Goal: Task Accomplishment & Management: Manage account settings

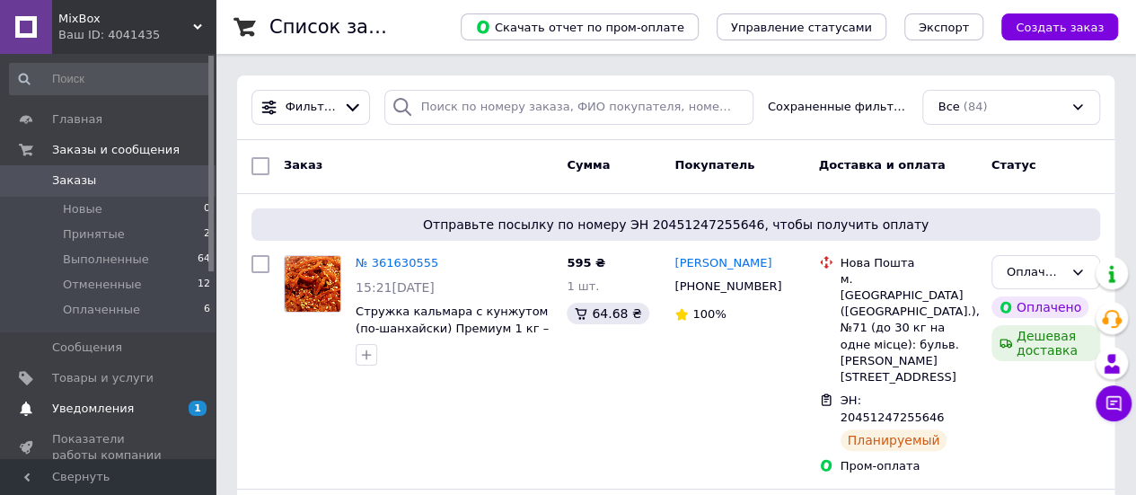
click at [130, 407] on span "Уведомления" at bounding box center [109, 408] width 114 height 16
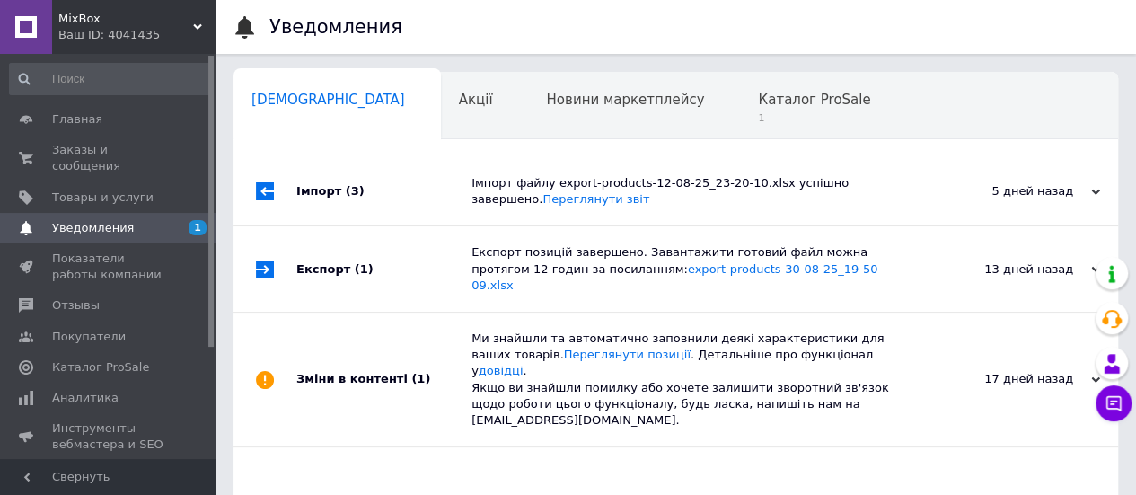
scroll to position [0, 5]
click at [218, 323] on div "Уведомления Сповіщення 0 Акції 0 Новини маркетплейсу 0 Каталог ProSale 1 Навчан…" at bounding box center [675, 361] width 920 height 723
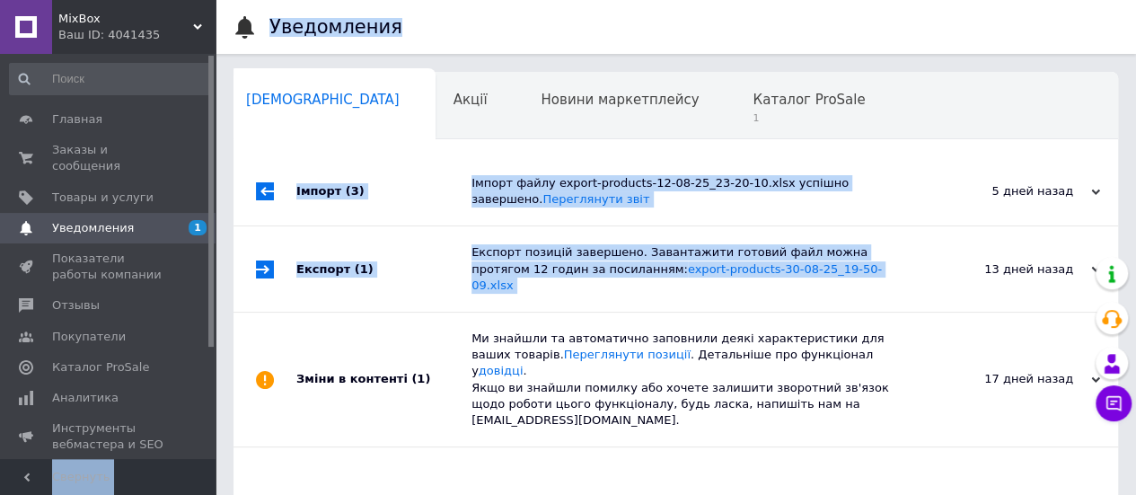
drag, startPoint x: 218, startPoint y: 317, endPoint x: 212, endPoint y: 337, distance: 20.7
click at [212, 337] on div "MixBox Ваш ID: 4041435 Сайт MixBox Кабинет покупателя Проверить состояние систе…" at bounding box center [568, 361] width 1136 height 723
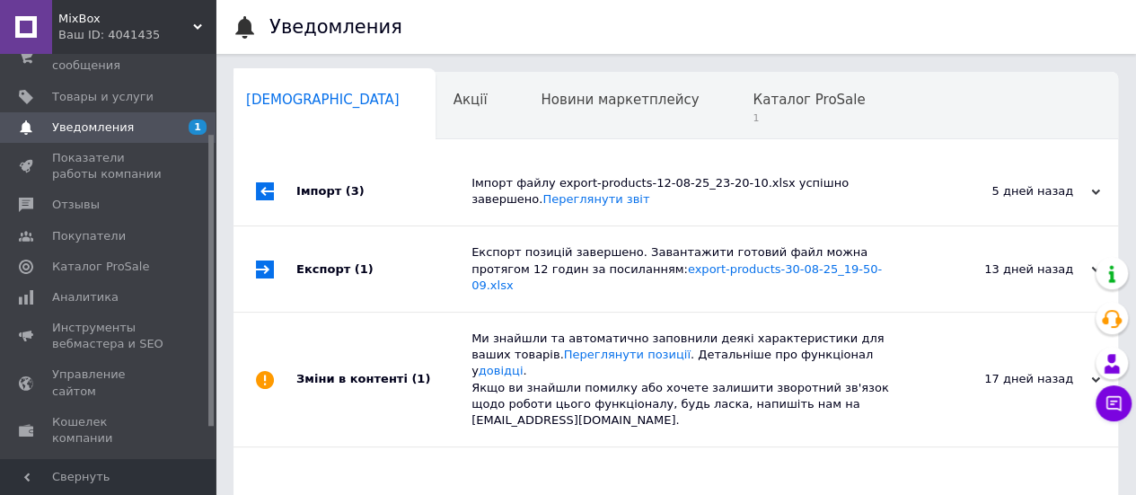
scroll to position [122, 0]
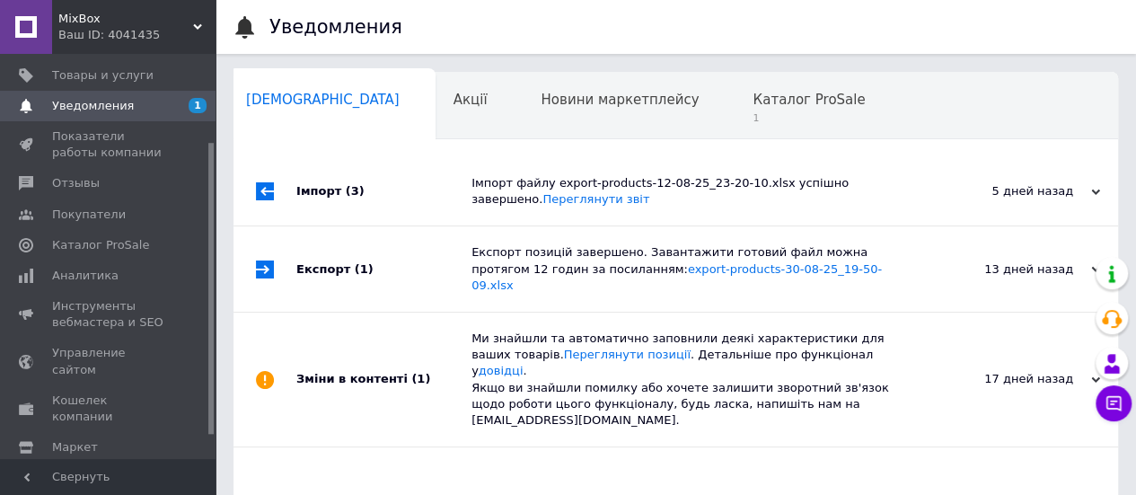
drag, startPoint x: 212, startPoint y: 337, endPoint x: 221, endPoint y: 424, distance: 87.5
click at [221, 424] on div "MixBox Ваш ID: 4041435 Сайт MixBox Кабинет покупателя Проверить состояние систе…" at bounding box center [568, 361] width 1136 height 723
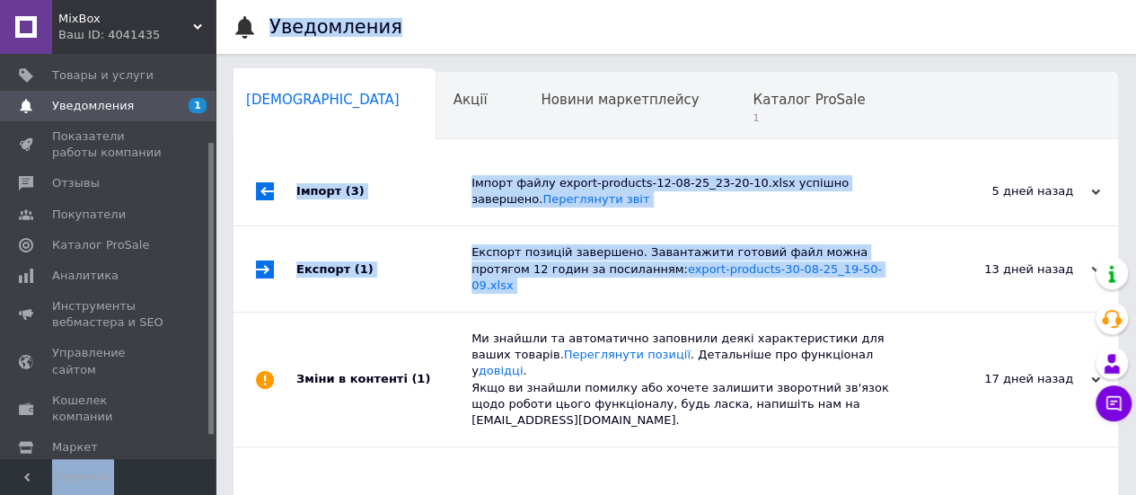
click at [310, 420] on div "Імпорт (3) Імпорт файлу export-products-12-08-25_23-20-10.xlsx успішно завершен…" at bounding box center [675, 431] width 884 height 548
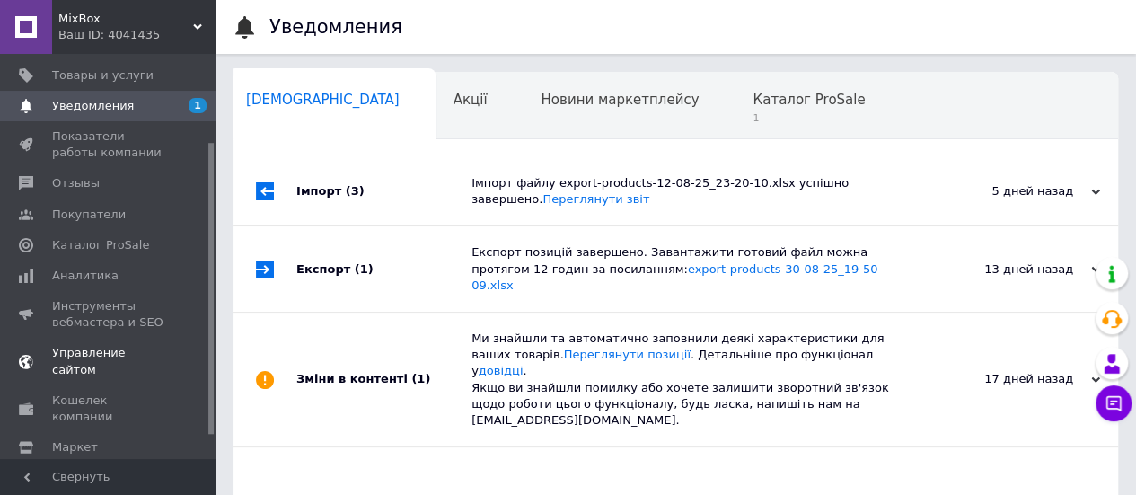
click at [144, 345] on span "Управление сайтом" at bounding box center [109, 361] width 114 height 32
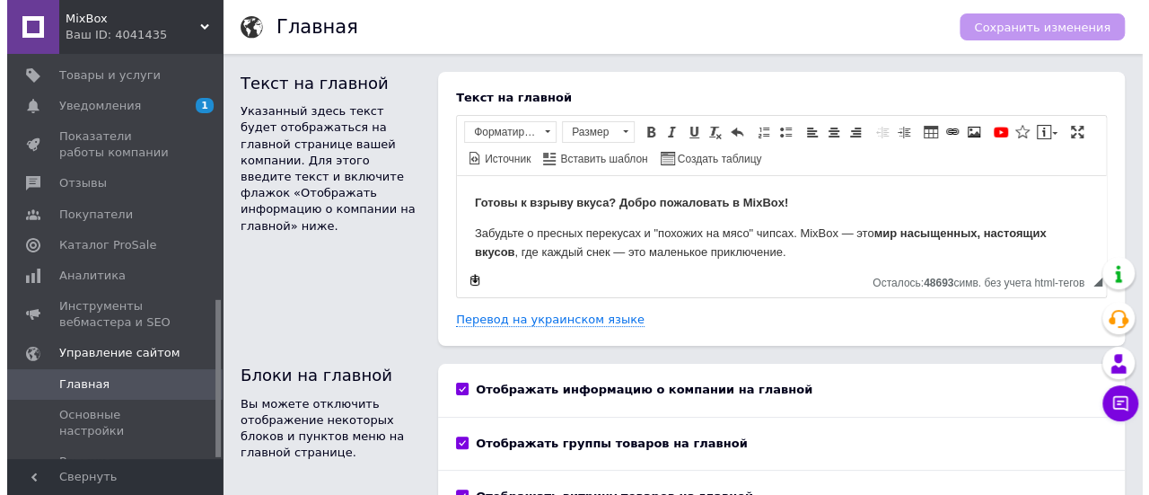
scroll to position [631, 0]
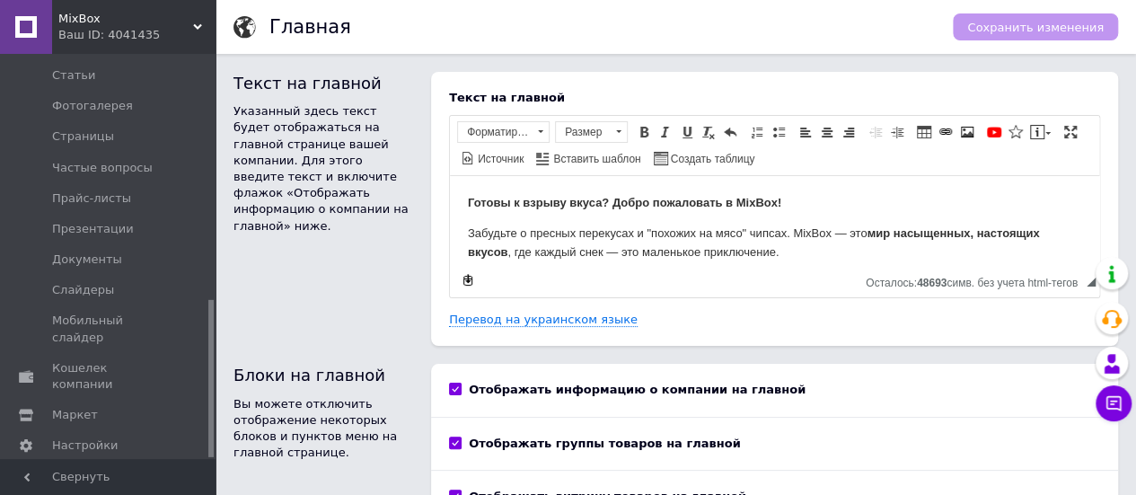
click at [211, 399] on div at bounding box center [210, 256] width 5 height 401
click at [102, 437] on span "Настройки" at bounding box center [85, 445] width 66 height 16
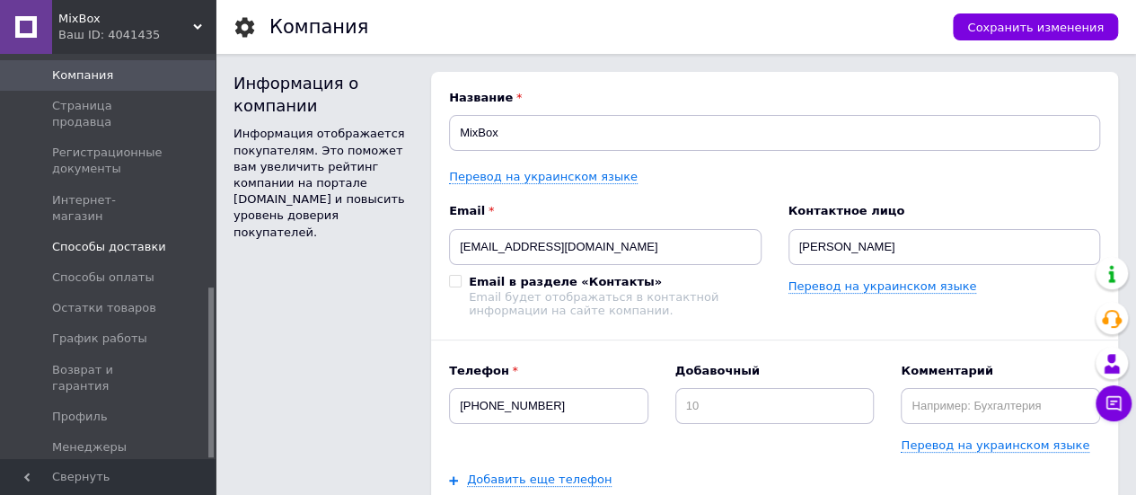
click at [123, 239] on span "Способы доставки" at bounding box center [109, 247] width 114 height 16
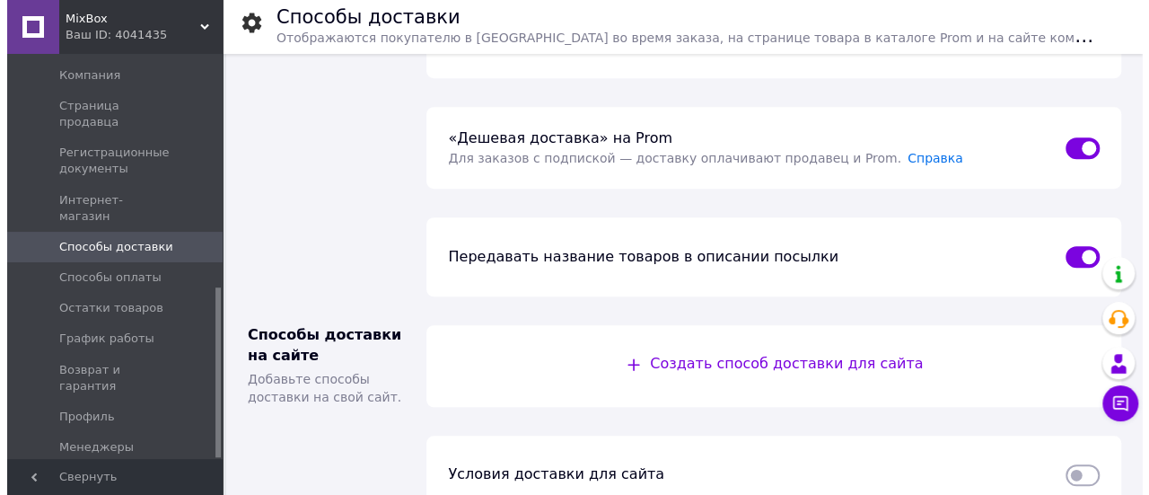
scroll to position [587, 0]
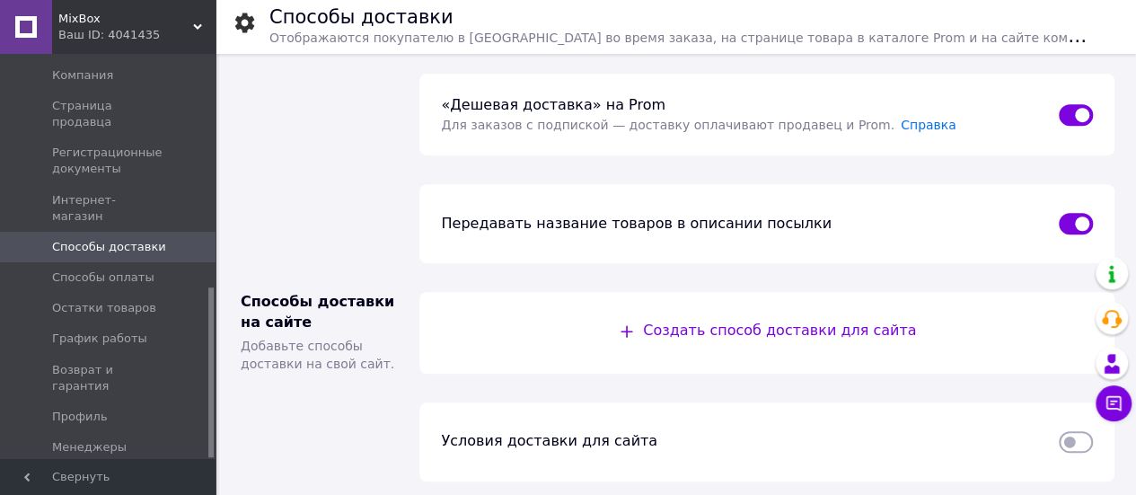
click at [1068, 433] on input "checkbox" at bounding box center [1075, 442] width 34 height 18
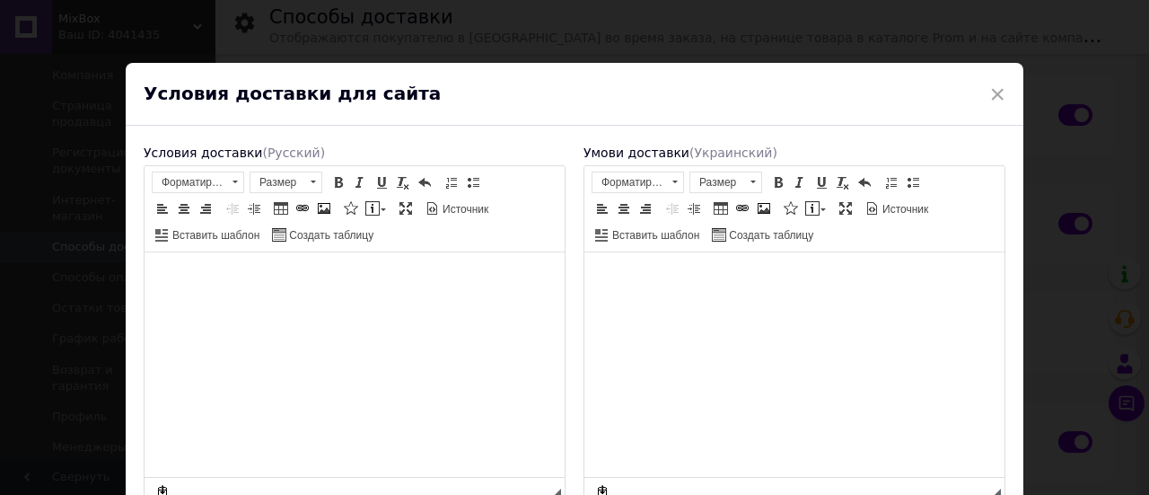
scroll to position [0, 0]
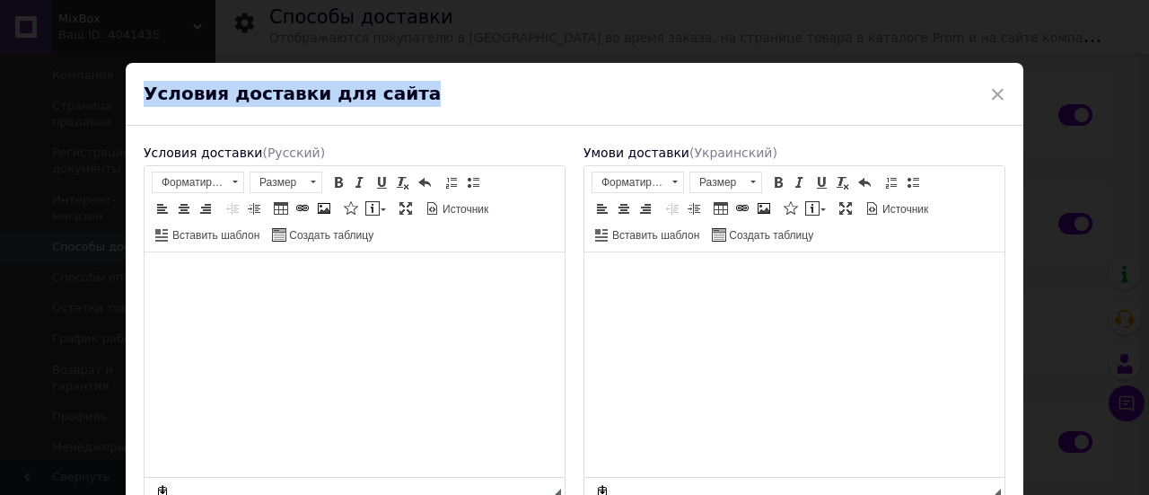
drag, startPoint x: 145, startPoint y: 87, endPoint x: 428, endPoint y: 103, distance: 284.1
click at [428, 103] on span "Условия доставки для сайта" at bounding box center [566, 94] width 844 height 26
copy span "Условия доставки для сайта"
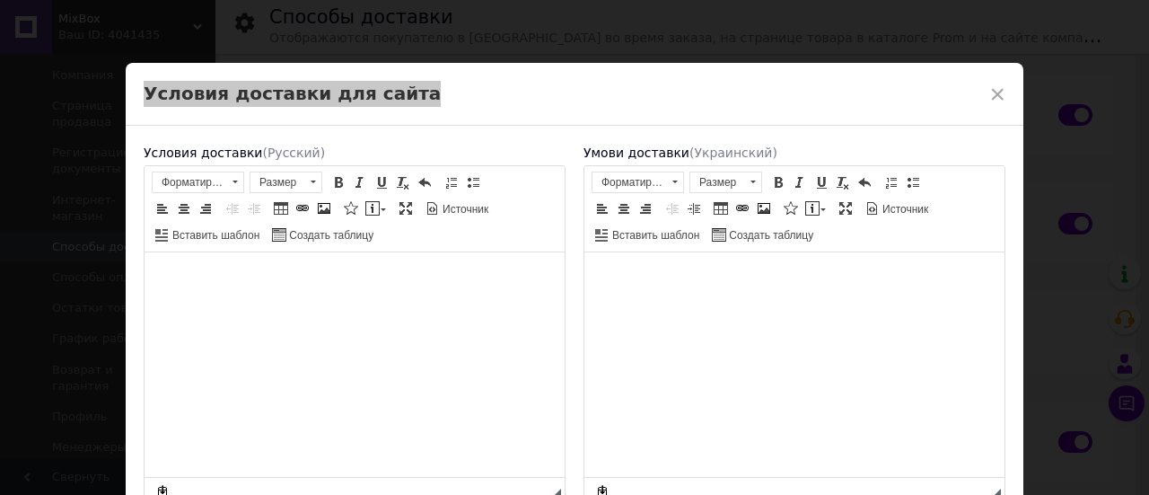
click at [259, 290] on html at bounding box center [355, 278] width 420 height 55
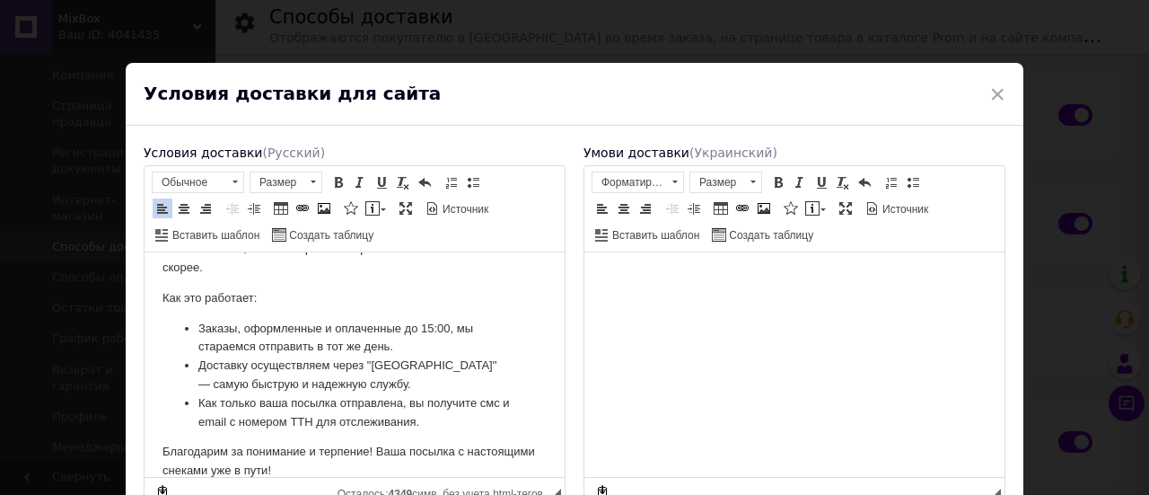
click at [1079, 403] on div "× Условия доставки для сайта Условия доставки   (Русский) Мы отправляем ваши за…" at bounding box center [574, 247] width 1149 height 495
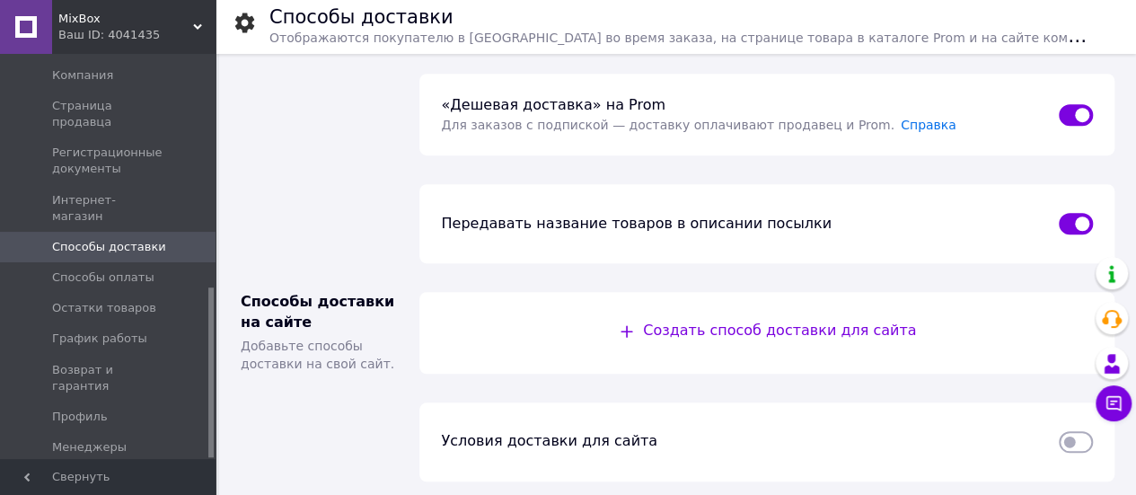
click at [1081, 436] on input "checkbox" at bounding box center [1075, 442] width 34 height 18
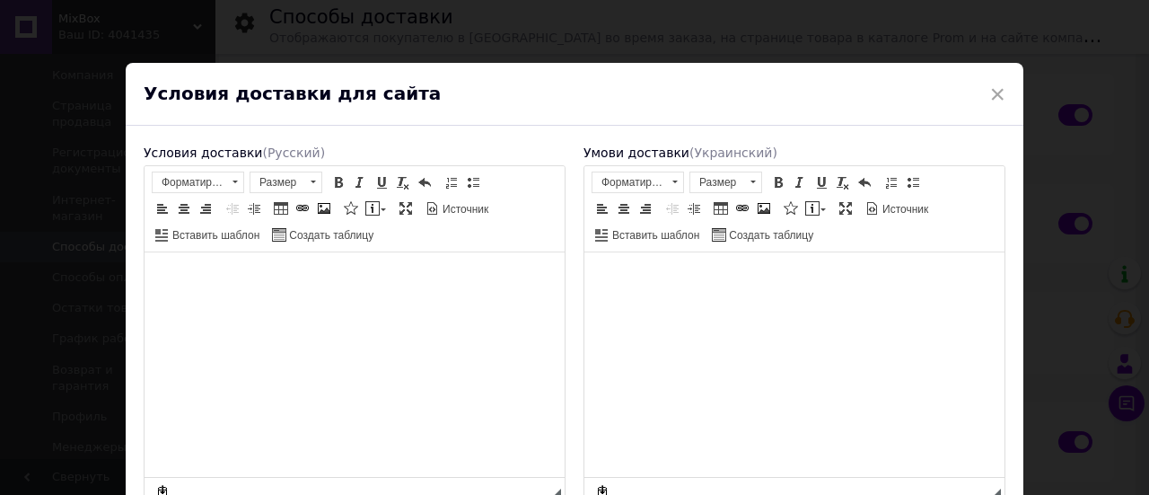
scroll to position [0, 0]
click at [443, 306] on html at bounding box center [355, 278] width 420 height 55
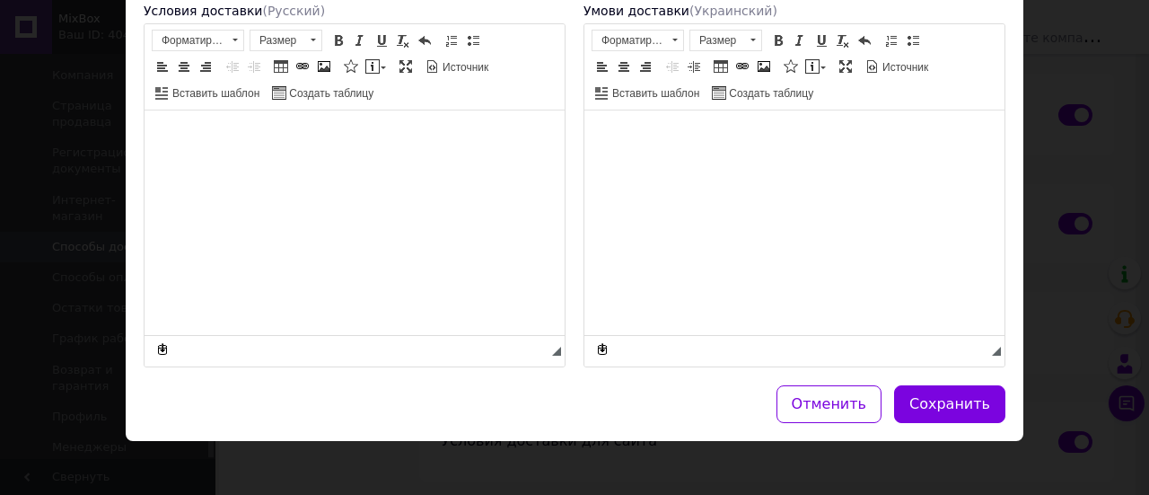
scroll to position [146, 0]
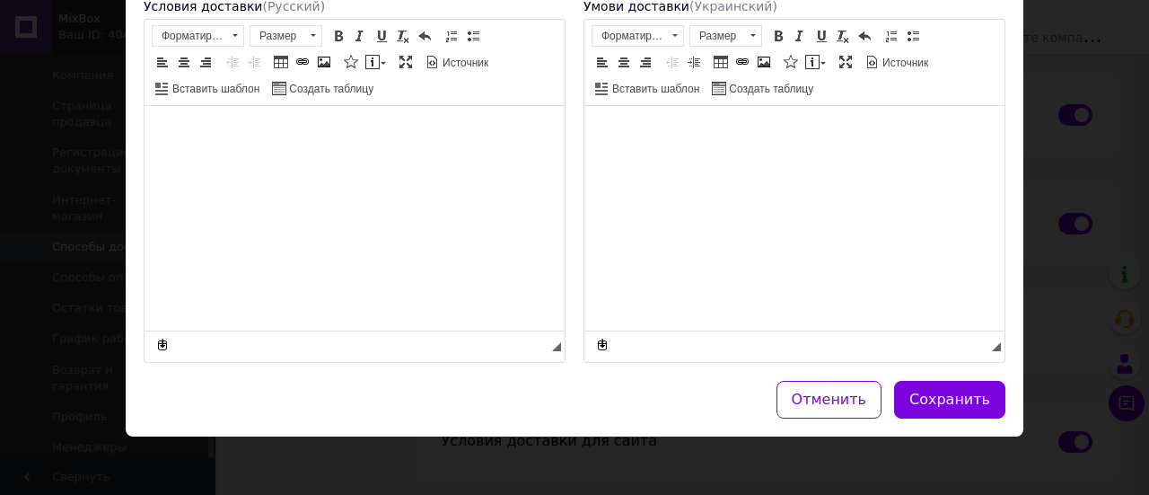
click at [283, 160] on html at bounding box center [355, 132] width 420 height 55
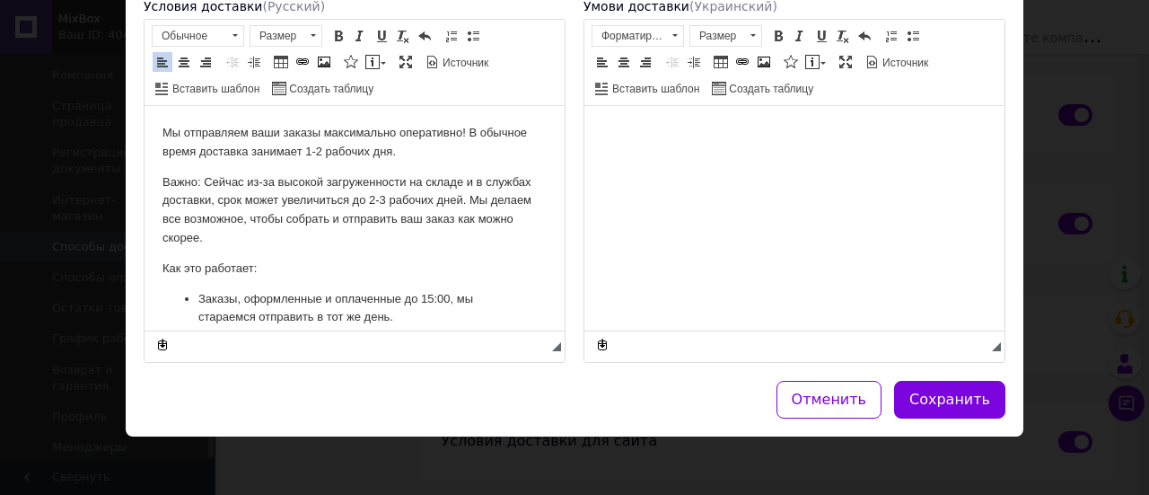
scroll to position [117, 0]
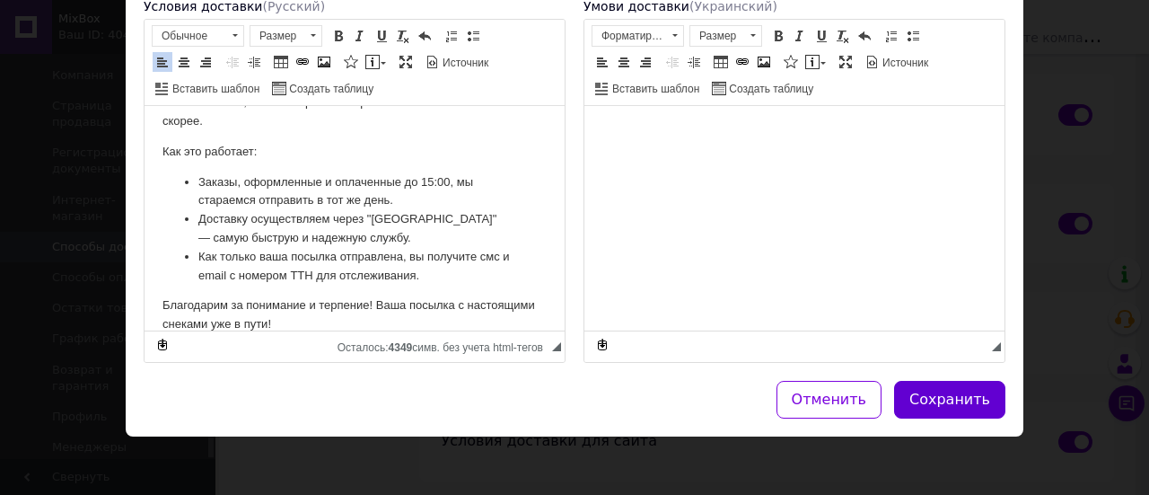
click at [954, 389] on button "Сохранить" at bounding box center [949, 400] width 111 height 39
checkbox input "false"
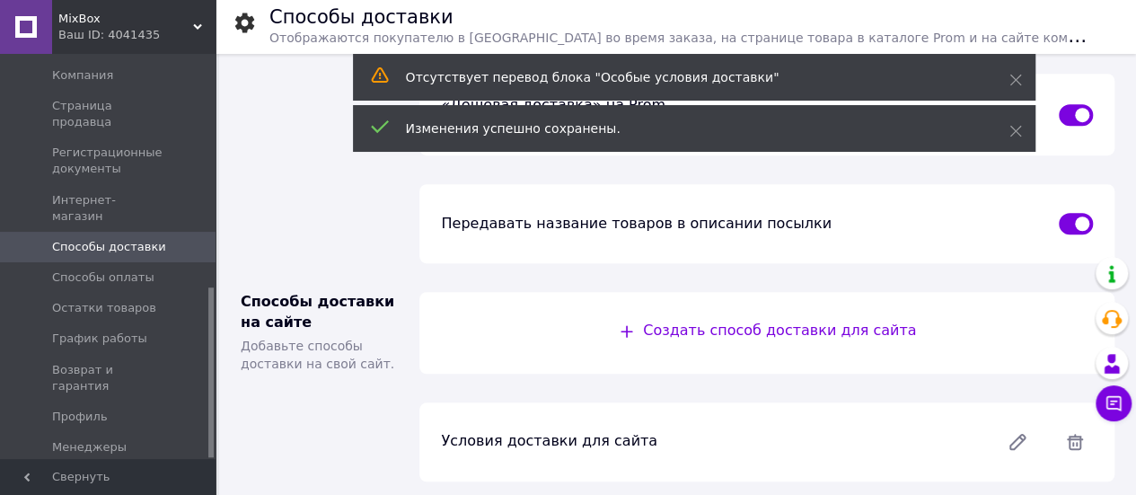
click at [954, 389] on div "Условия доставки для сайта" at bounding box center [766, 442] width 716 height 108
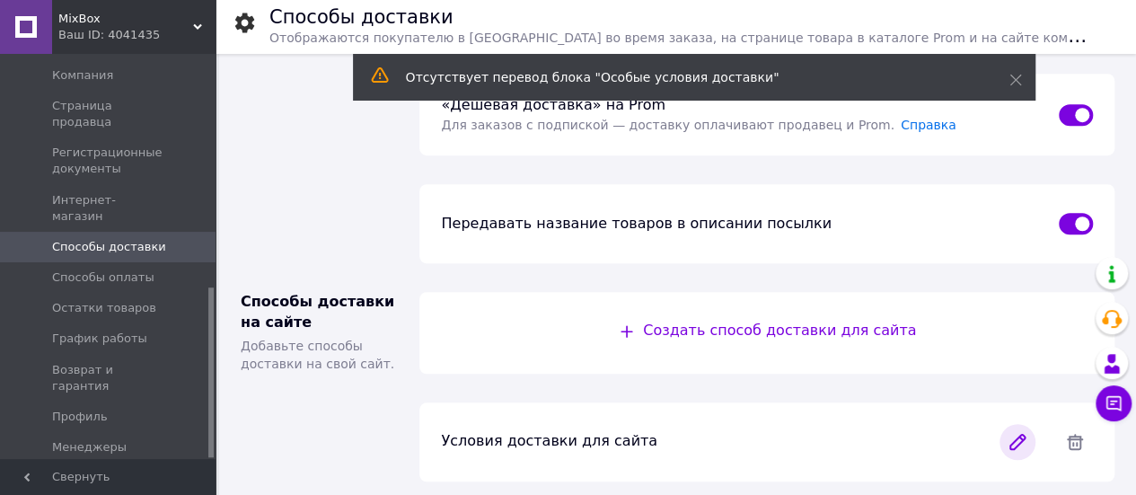
click at [1019, 434] on icon at bounding box center [1017, 441] width 14 height 14
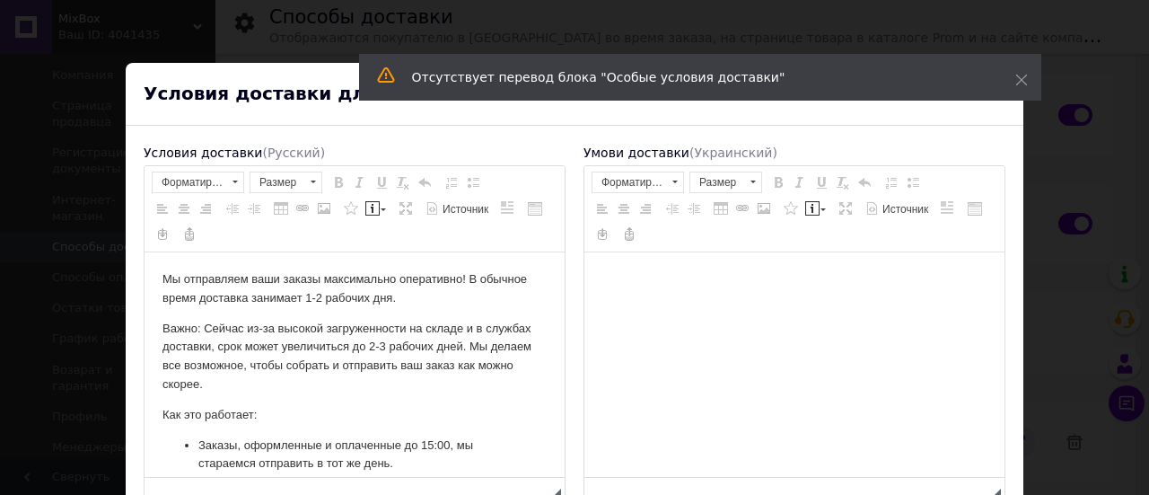
scroll to position [0, 0]
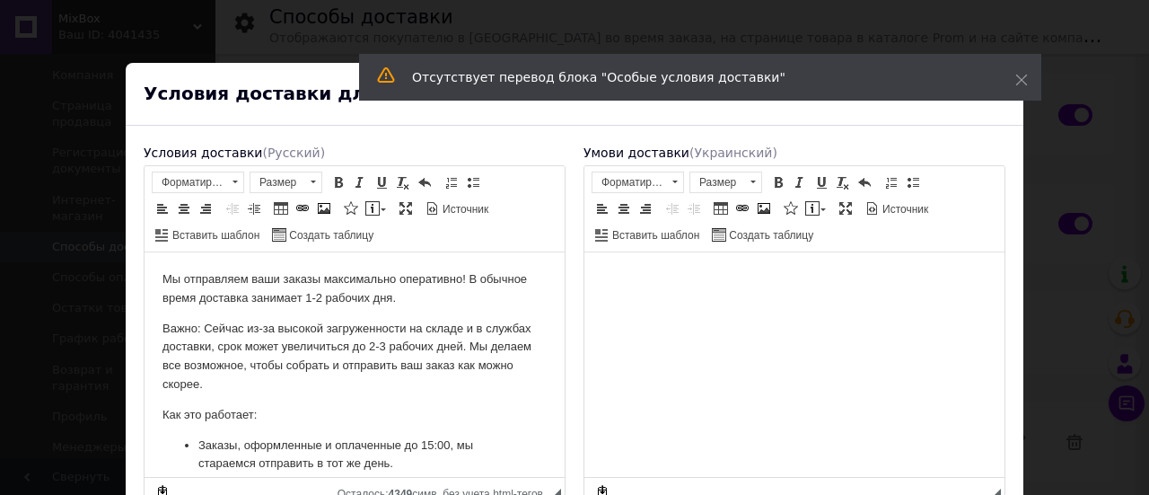
click at [833, 306] on html at bounding box center [794, 278] width 420 height 55
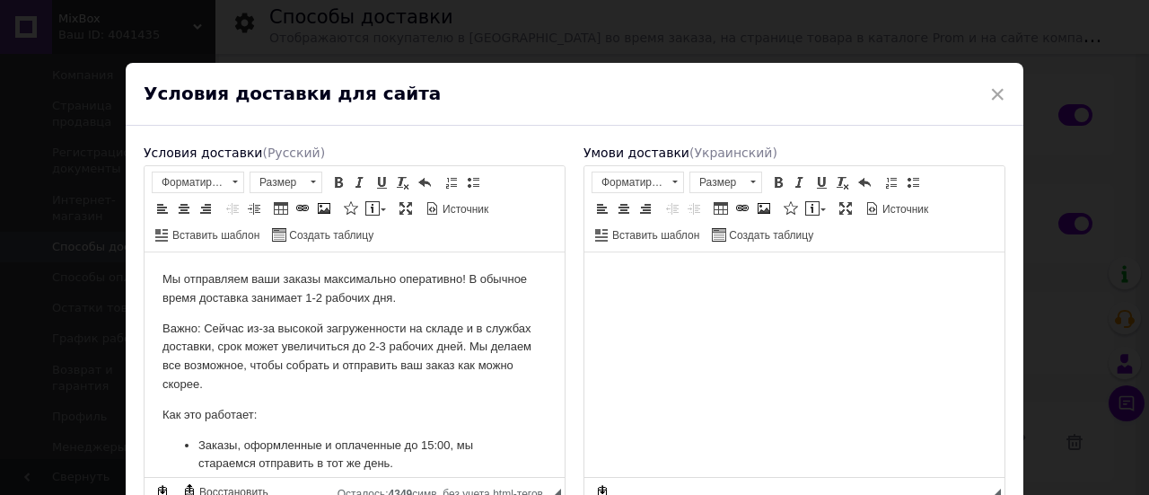
click at [695, 298] on html at bounding box center [794, 278] width 420 height 55
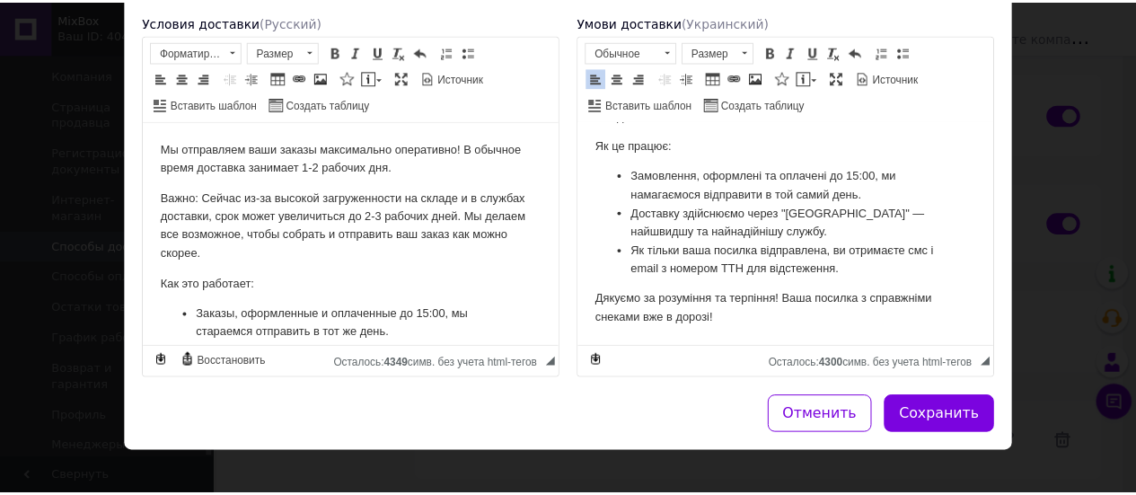
scroll to position [146, 0]
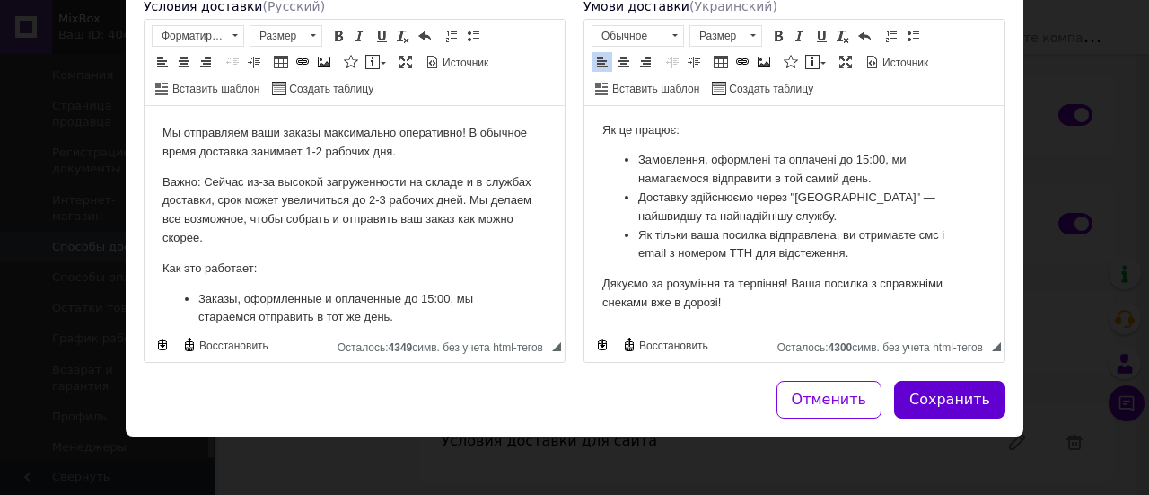
click at [968, 389] on button "Сохранить" at bounding box center [949, 400] width 111 height 39
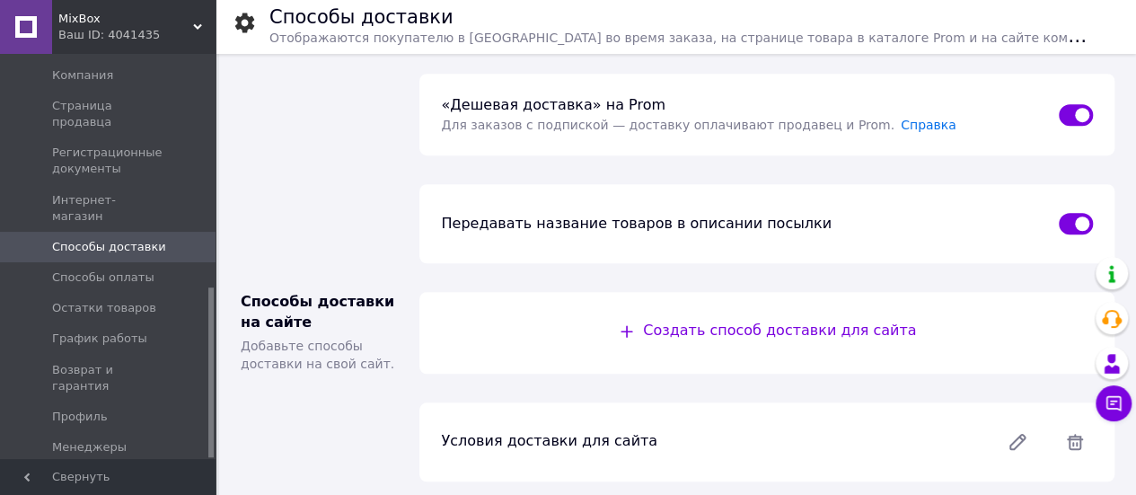
click at [196, 25] on icon at bounding box center [197, 26] width 9 height 9
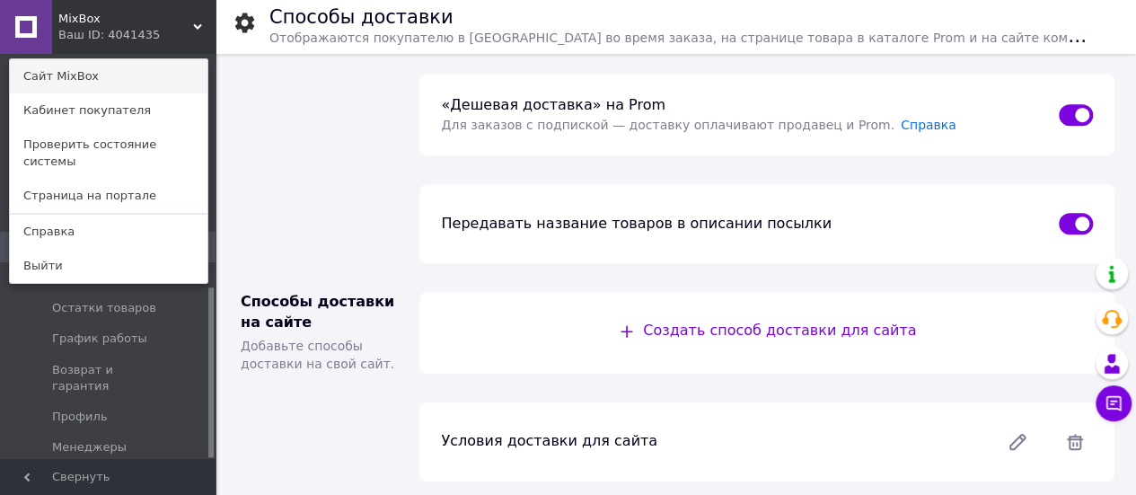
click at [172, 69] on link "Сайт MixBox" at bounding box center [108, 76] width 197 height 34
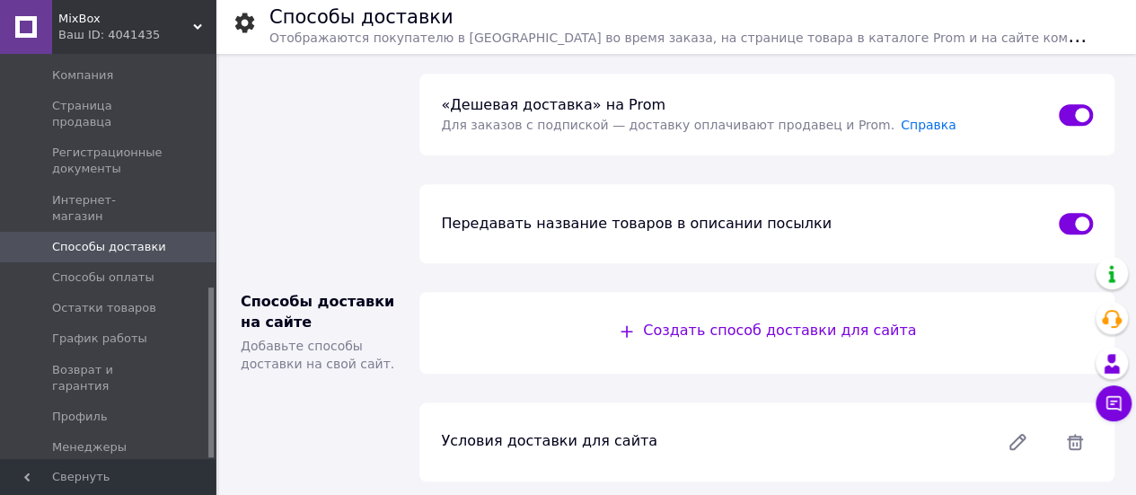
click at [195, 22] on icon at bounding box center [197, 26] width 9 height 9
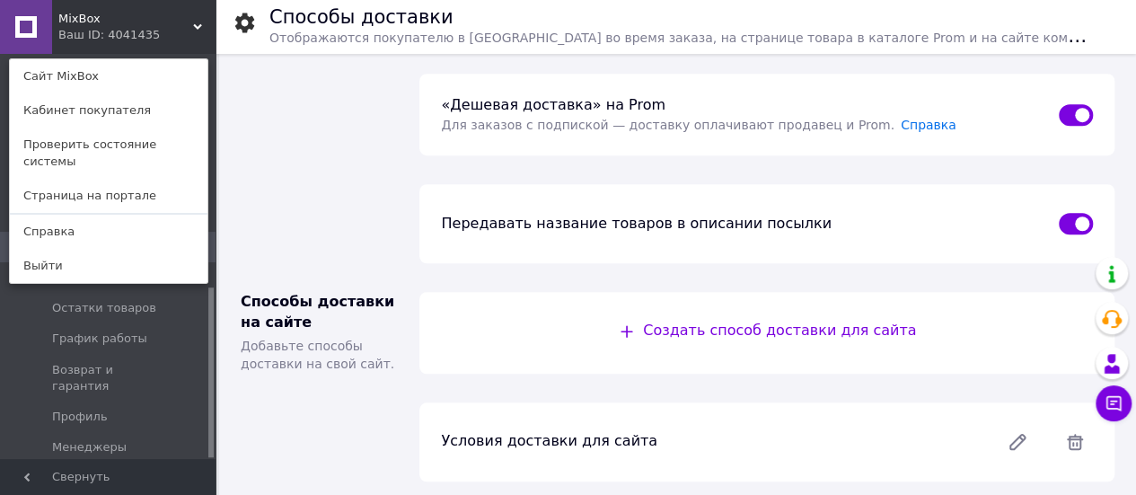
click at [195, 22] on icon at bounding box center [197, 26] width 9 height 9
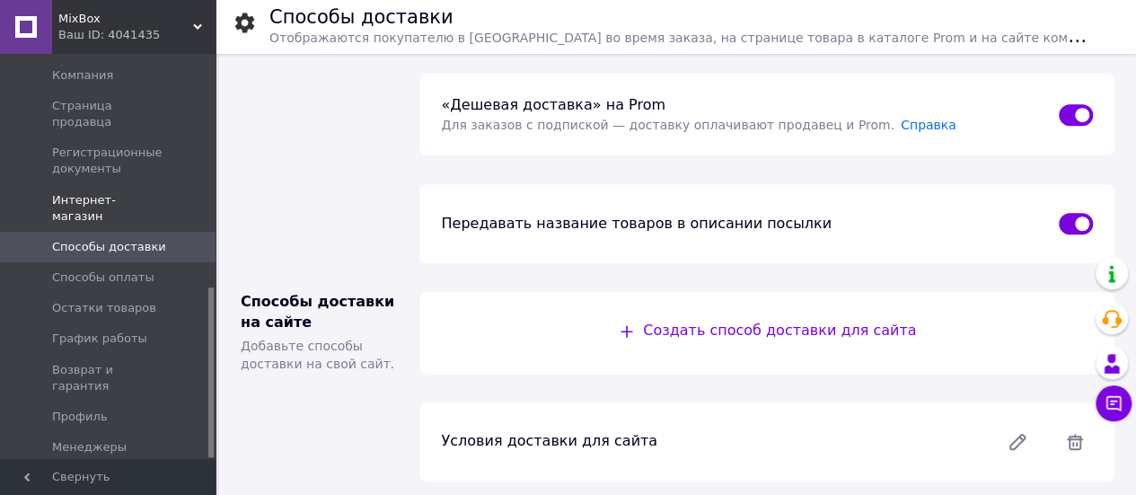
click at [206, 192] on span at bounding box center [190, 208] width 49 height 32
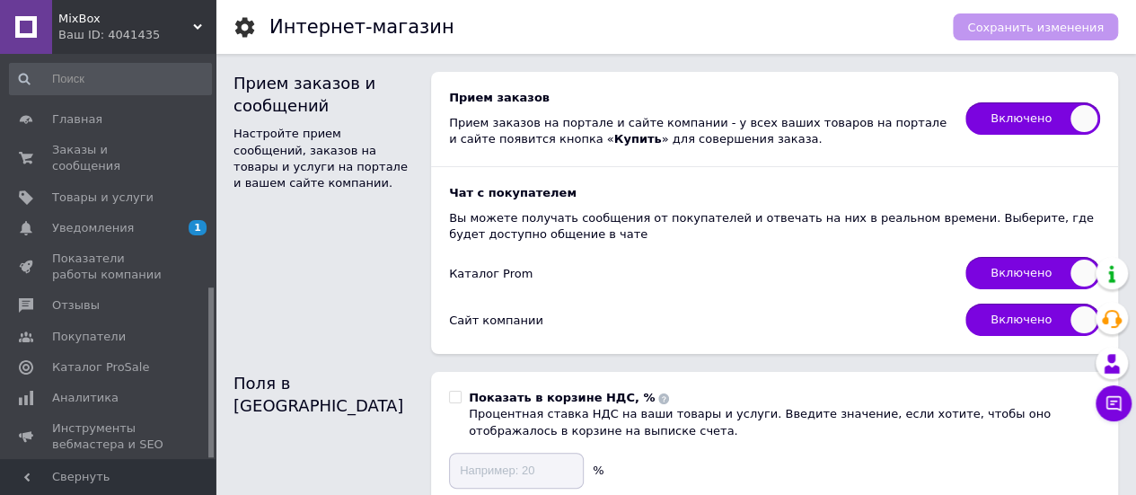
click at [208, 110] on div at bounding box center [210, 256] width 5 height 401
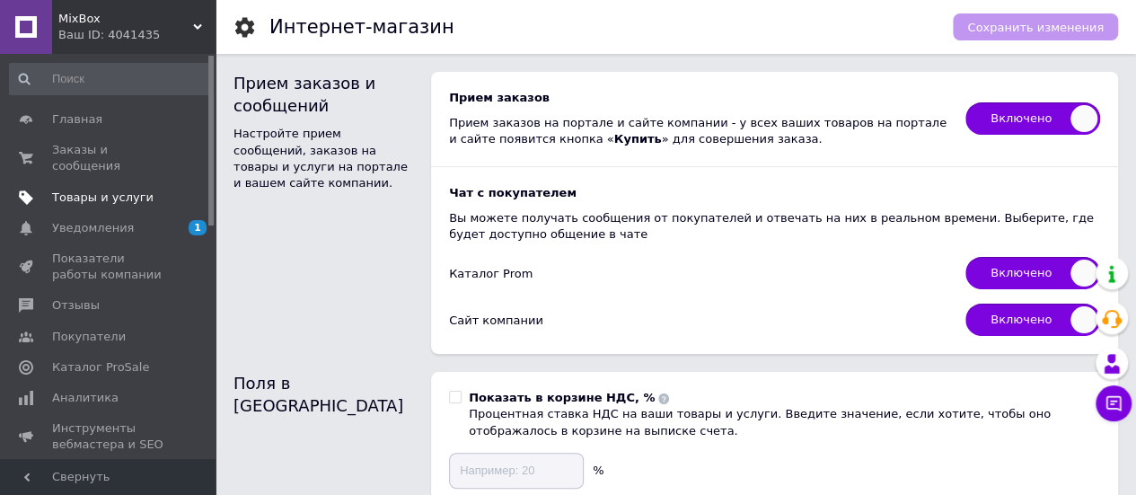
click at [138, 189] on span "Товары и услуги" at bounding box center [102, 197] width 101 height 16
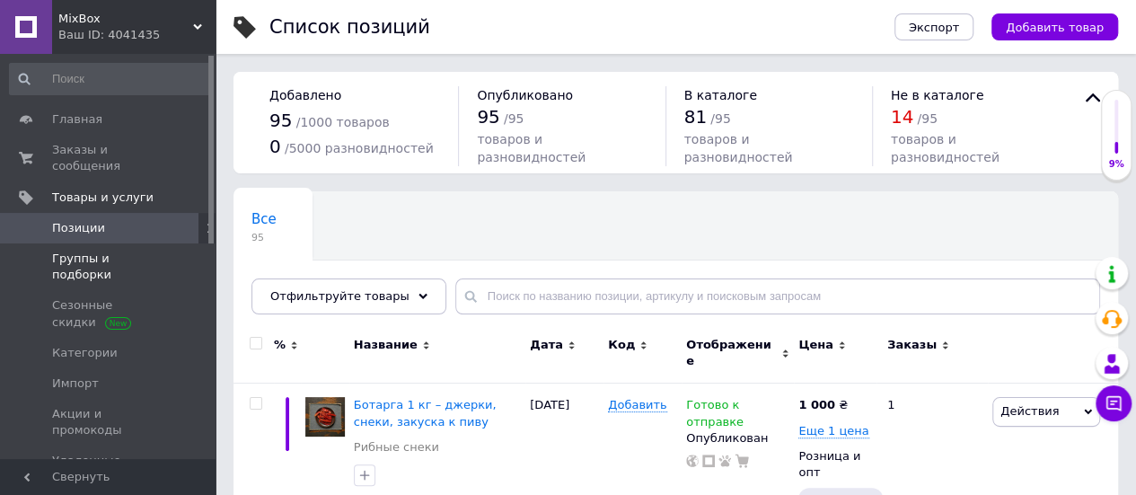
click at [109, 250] on span "Группы и подборки" at bounding box center [109, 266] width 114 height 32
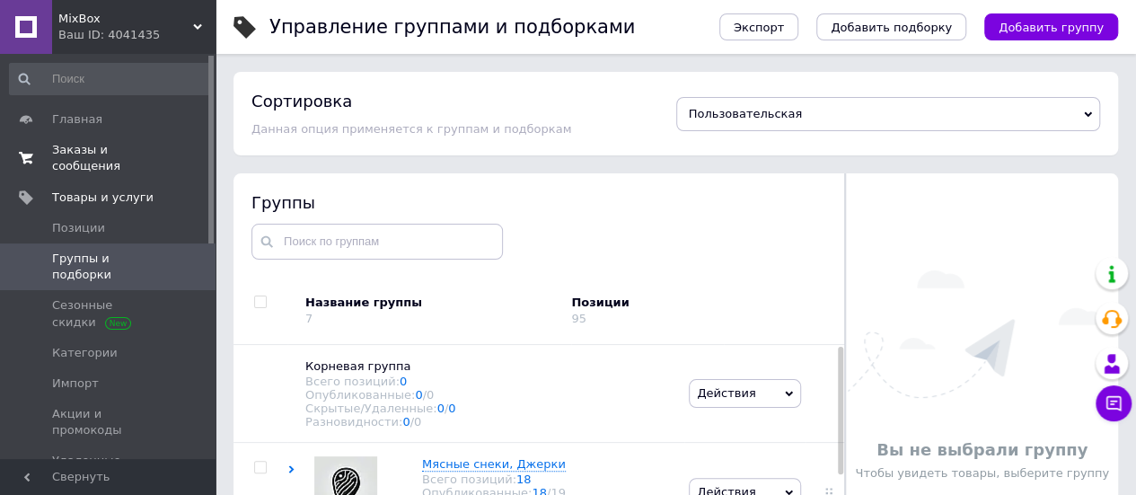
click at [136, 147] on span "Заказы и сообщения" at bounding box center [109, 158] width 114 height 32
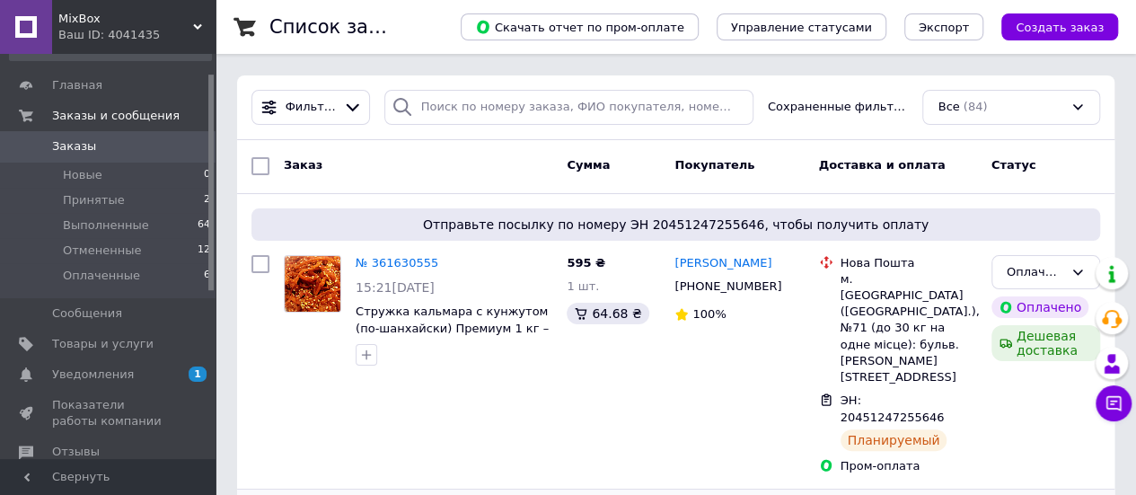
scroll to position [36, 0]
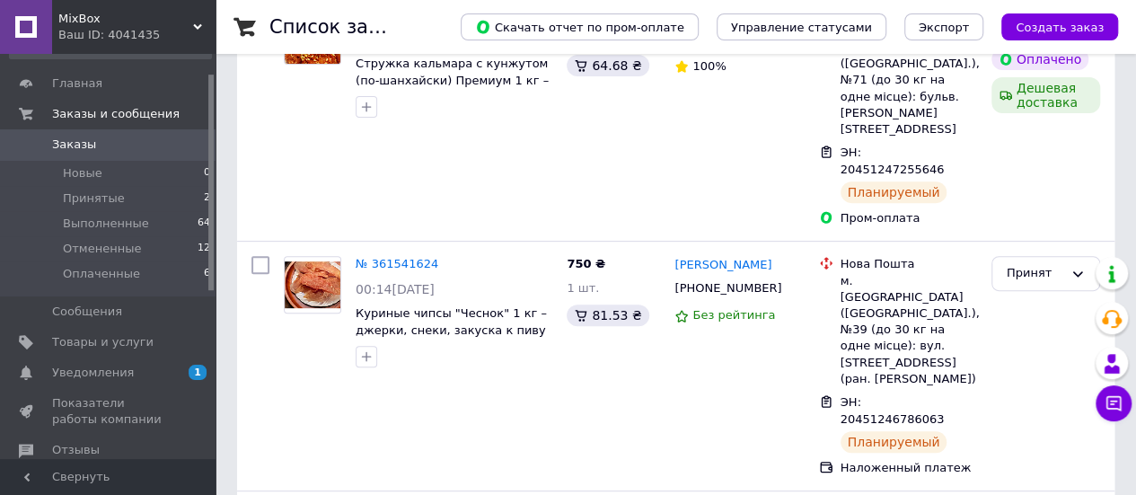
scroll to position [251, 0]
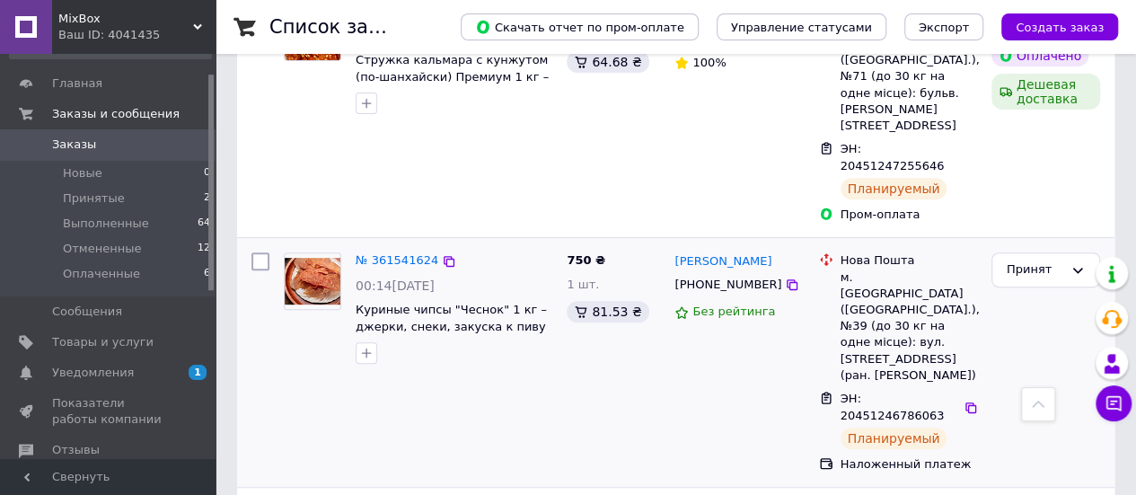
click at [255, 333] on div at bounding box center [260, 362] width 32 height 234
